Goal: Transaction & Acquisition: Purchase product/service

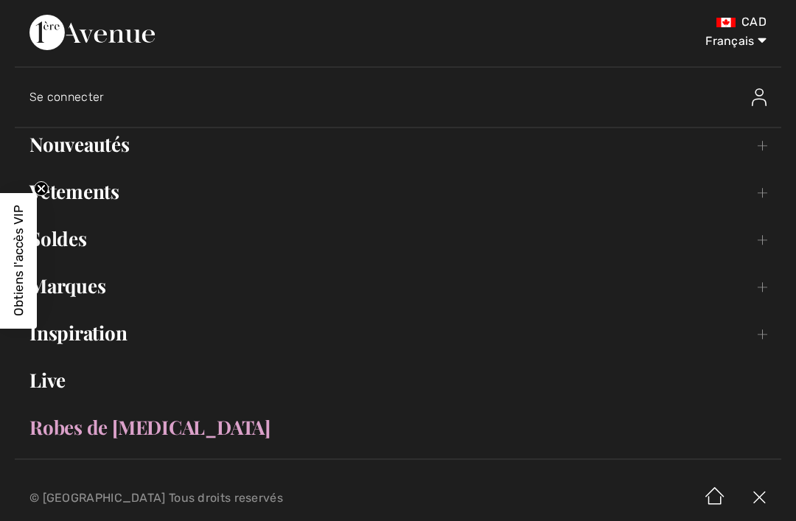
click at [755, 152] on link "Nouveautés Toggle submenu" at bounding box center [398, 144] width 767 height 32
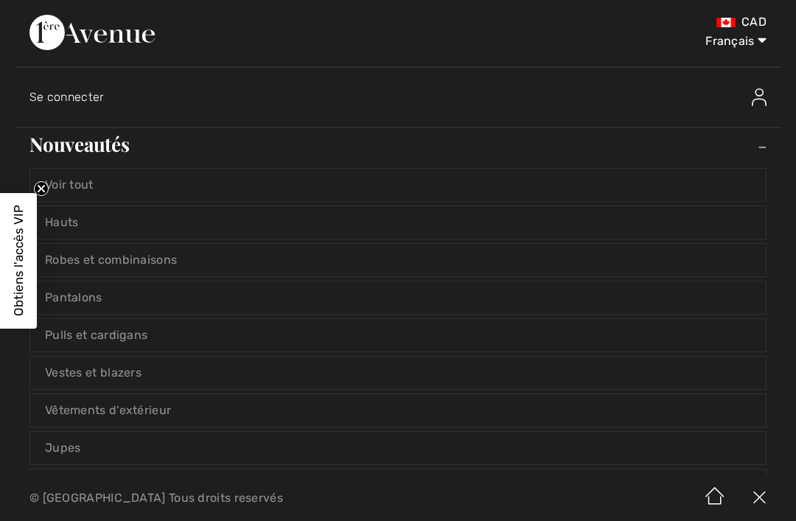
click at [765, 144] on link "Nouveautés Toggle submenu" at bounding box center [398, 144] width 767 height 32
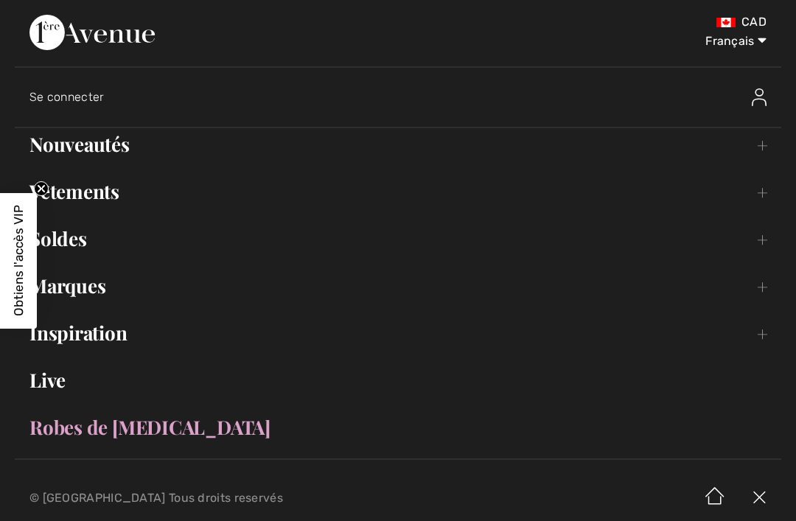
click at [762, 194] on link "Vêtements Toggle submenu" at bounding box center [398, 191] width 767 height 32
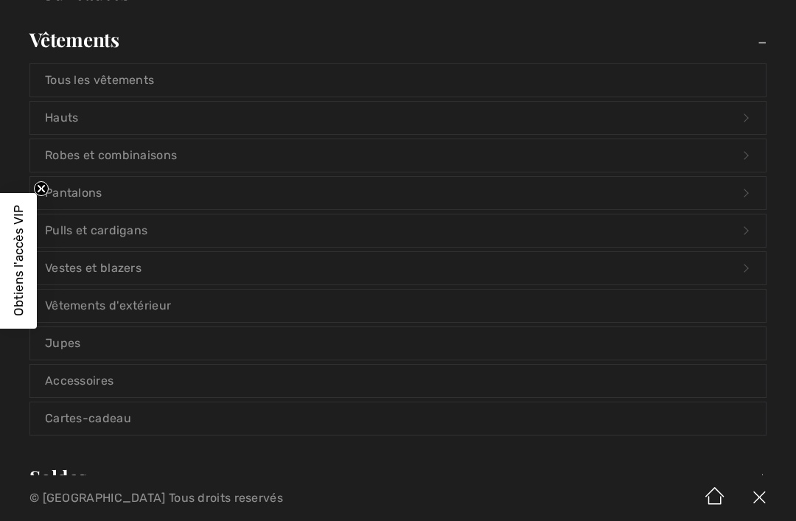
scroll to position [156, 0]
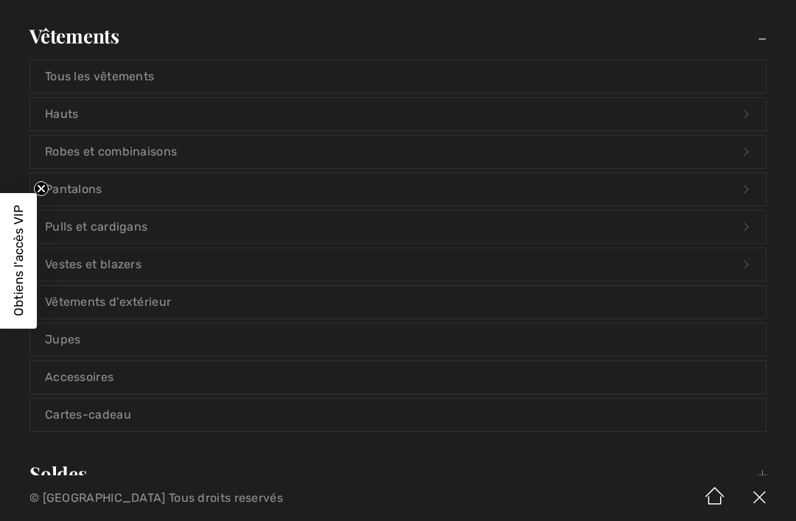
click at [318, 144] on link "[PERSON_NAME] et combinaisons Open submenu" at bounding box center [398, 152] width 736 height 32
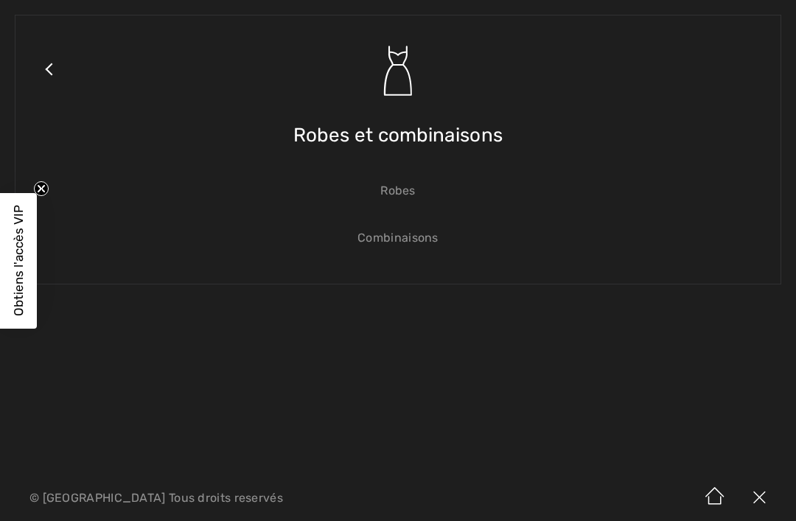
click at [41, 181] on circle "Close teaser" at bounding box center [42, 188] width 14 height 14
click at [399, 197] on link "Robes" at bounding box center [398, 191] width 736 height 32
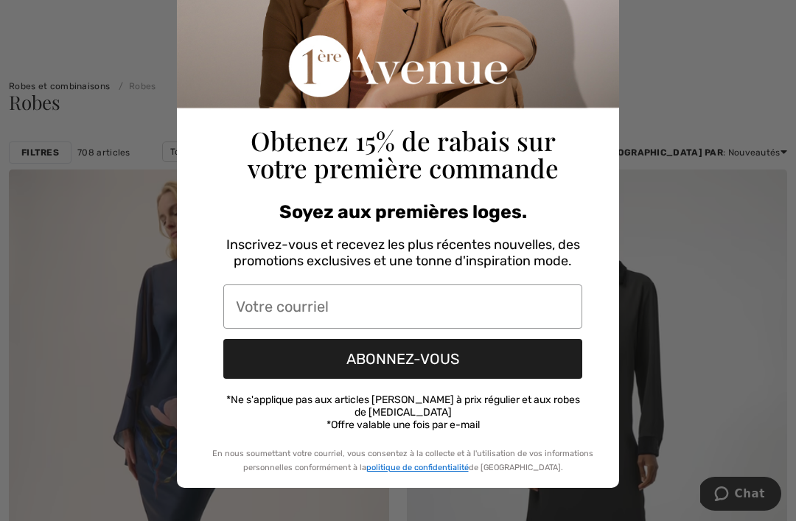
scroll to position [172, 0]
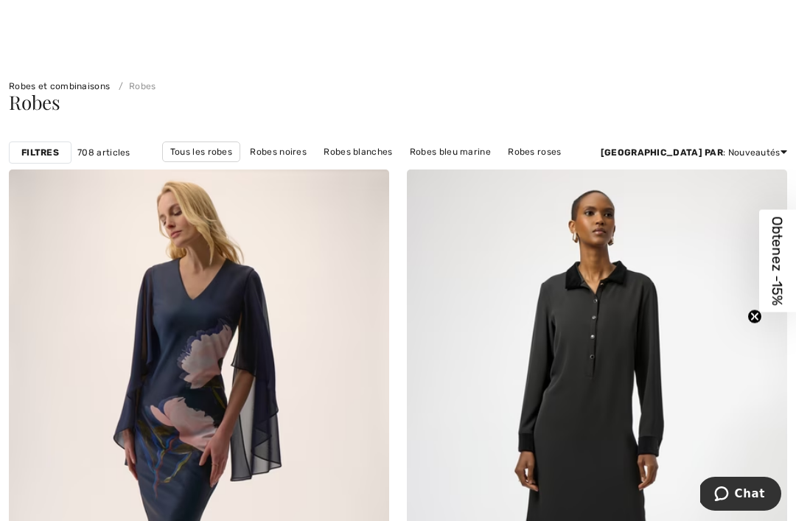
click at [763, 105] on div "Robes" at bounding box center [398, 102] width 778 height 19
click at [29, 154] on strong "Filtres" at bounding box center [40, 152] width 38 height 13
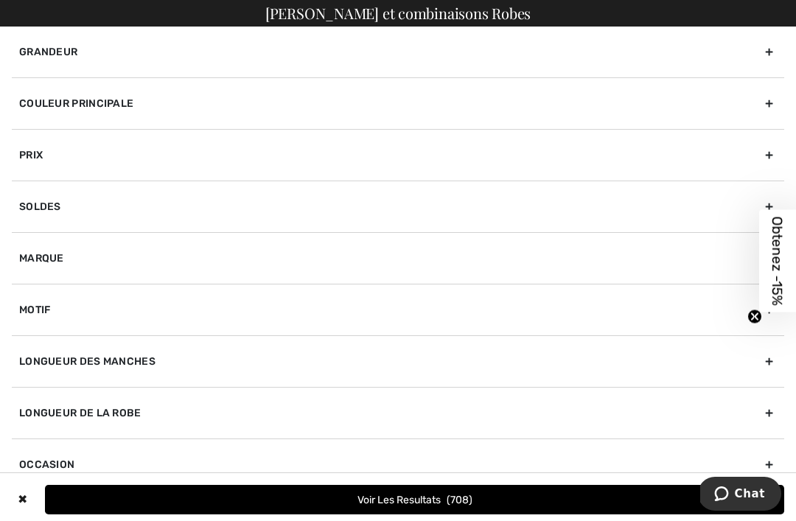
scroll to position [83, 0]
click at [762, 464] on div "Occasion" at bounding box center [398, 465] width 772 height 52
